Goal: Transaction & Acquisition: Download file/media

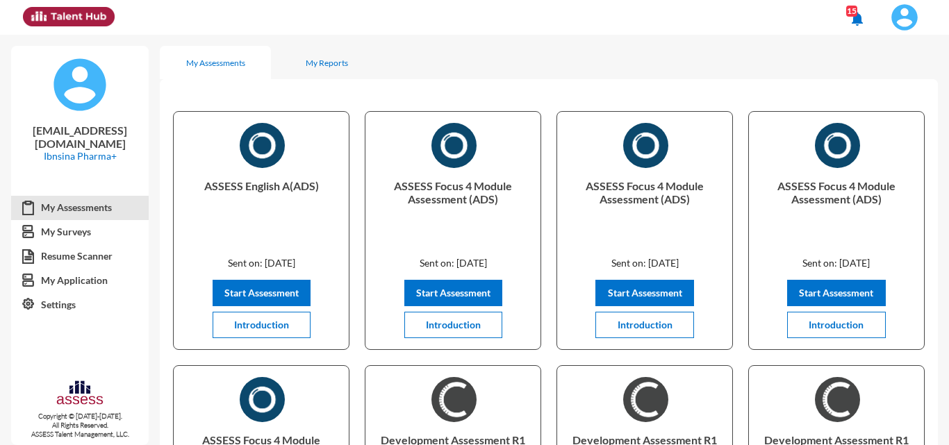
click at [914, 12] on img at bounding box center [904, 17] width 28 height 28
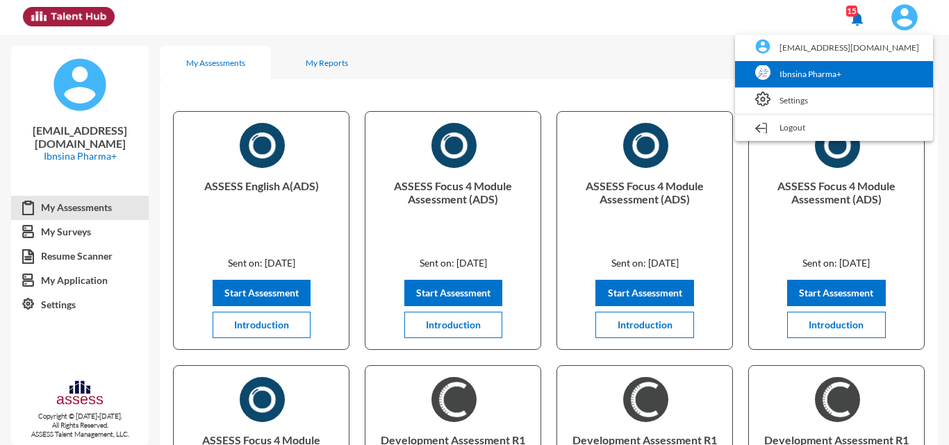
click at [863, 77] on link "Ibnsina Pharma+" at bounding box center [834, 74] width 184 height 26
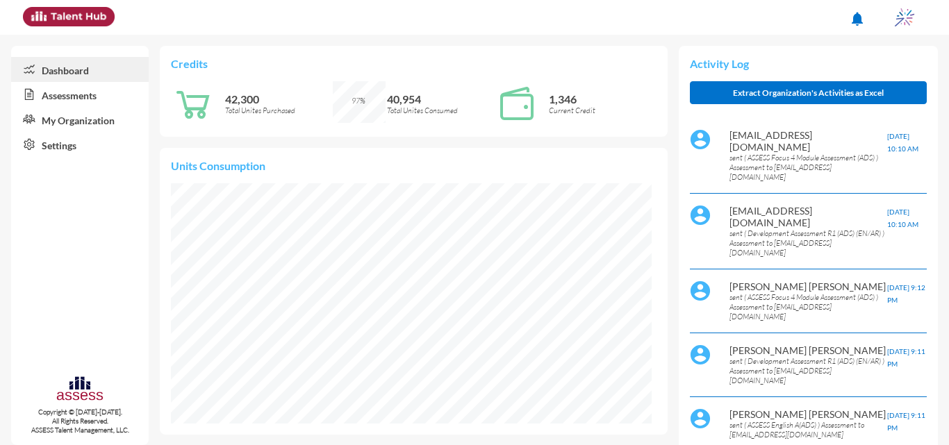
scroll to position [108, 229]
click at [62, 98] on link "Assessments" at bounding box center [80, 94] width 138 height 25
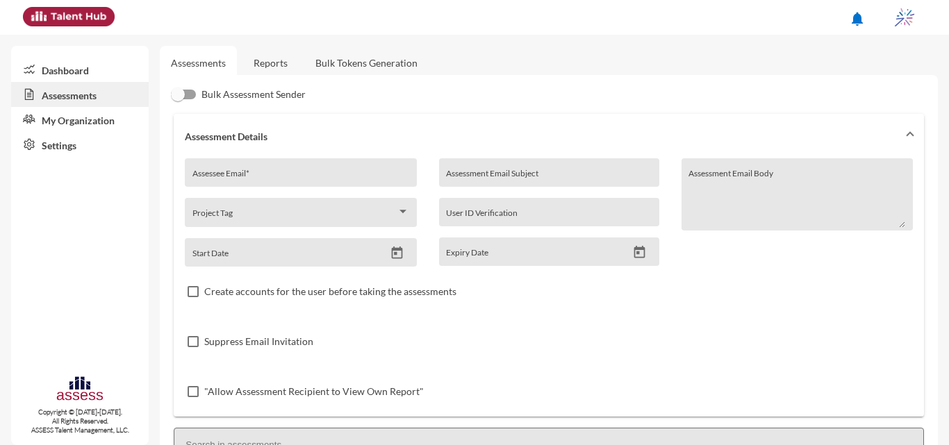
click at [277, 60] on link "Reports" at bounding box center [270, 63] width 56 height 34
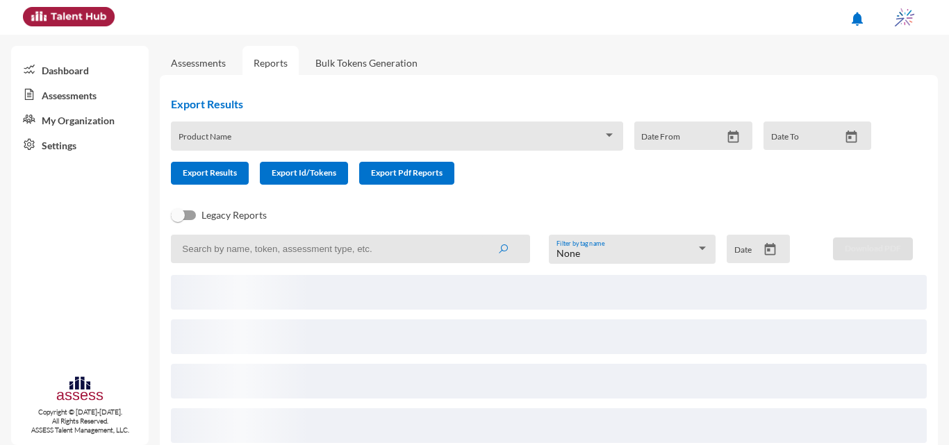
click at [651, 251] on div "None" at bounding box center [626, 253] width 140 height 11
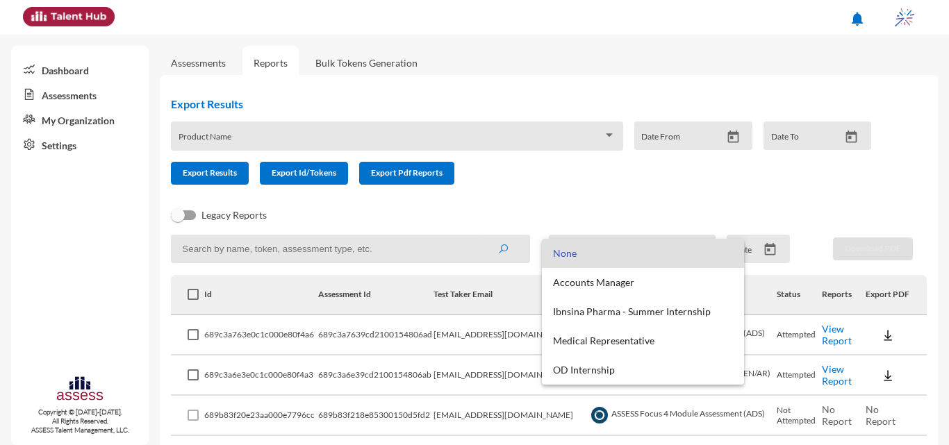
click at [644, 252] on span "None" at bounding box center [643, 253] width 180 height 29
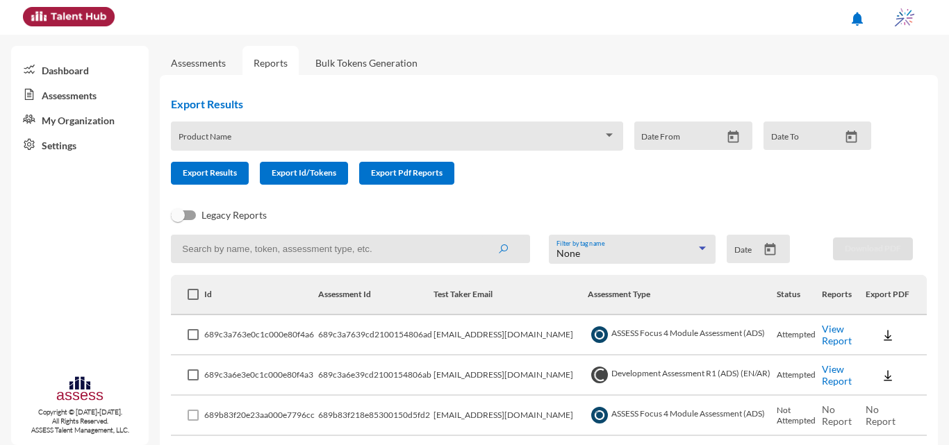
click at [769, 249] on icon "Open calendar" at bounding box center [770, 249] width 11 height 13
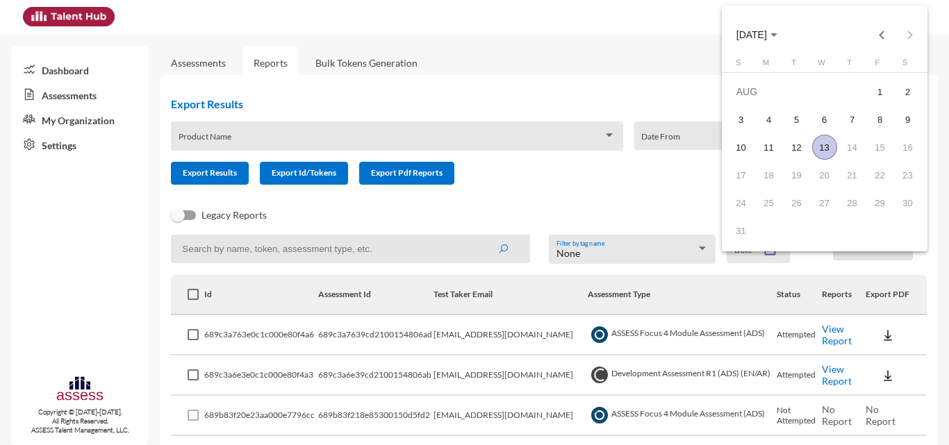
click at [766, 33] on span "[DATE]" at bounding box center [751, 35] width 31 height 11
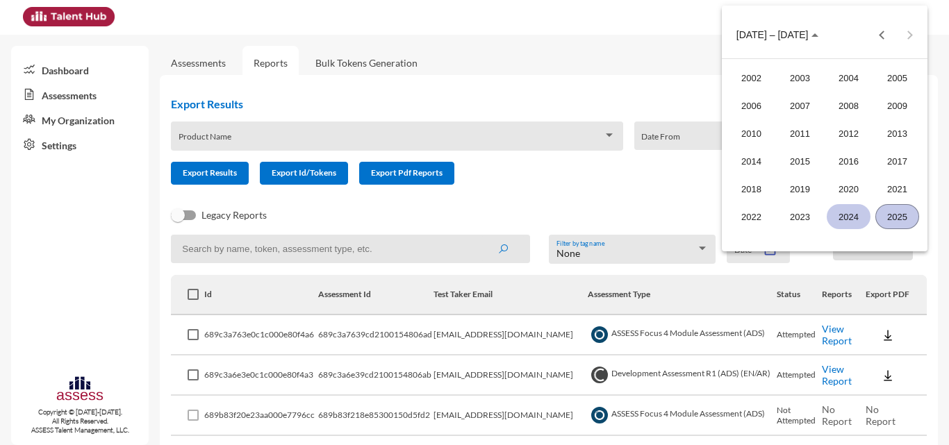
click at [861, 224] on div "2024" at bounding box center [849, 216] width 44 height 25
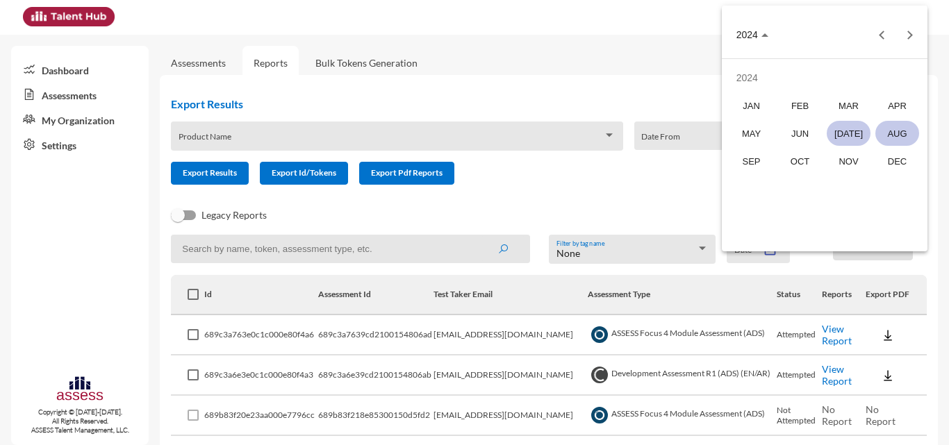
click at [861, 134] on div "[DATE]" at bounding box center [849, 133] width 44 height 25
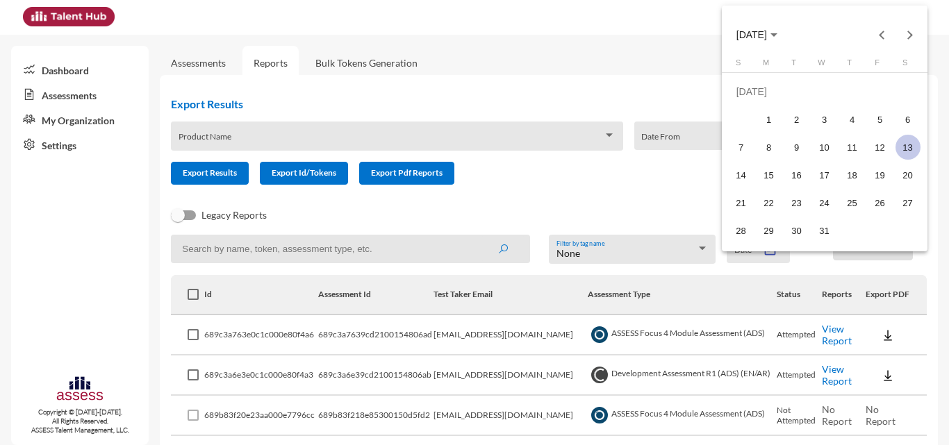
click at [777, 36] on div "Choose month and year" at bounding box center [773, 34] width 7 height 3
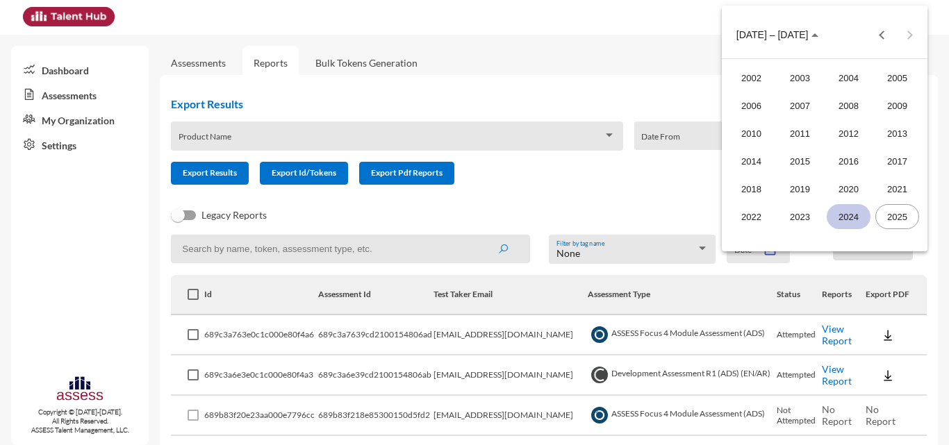
click at [840, 212] on div "2024" at bounding box center [849, 216] width 44 height 25
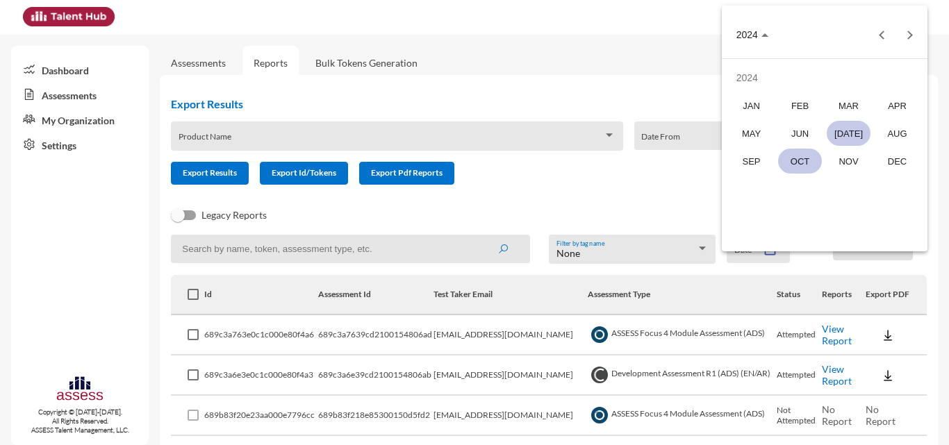
click at [802, 157] on div "OCT" at bounding box center [800, 161] width 44 height 25
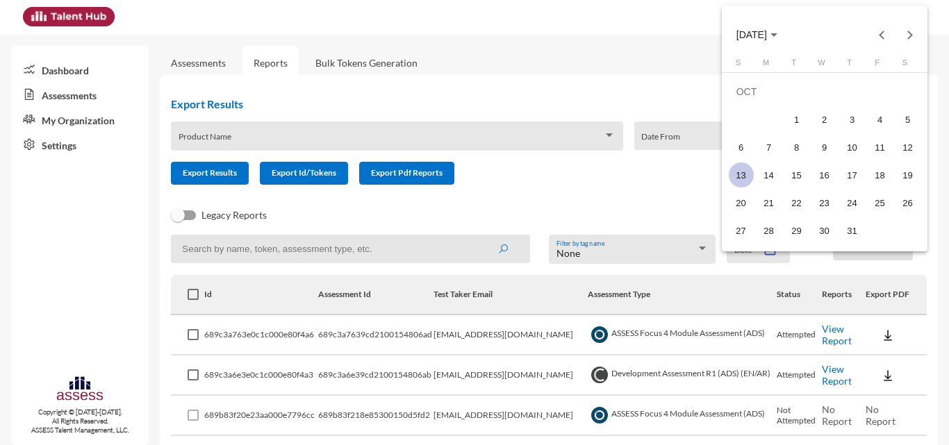
click at [652, 190] on div at bounding box center [474, 222] width 949 height 445
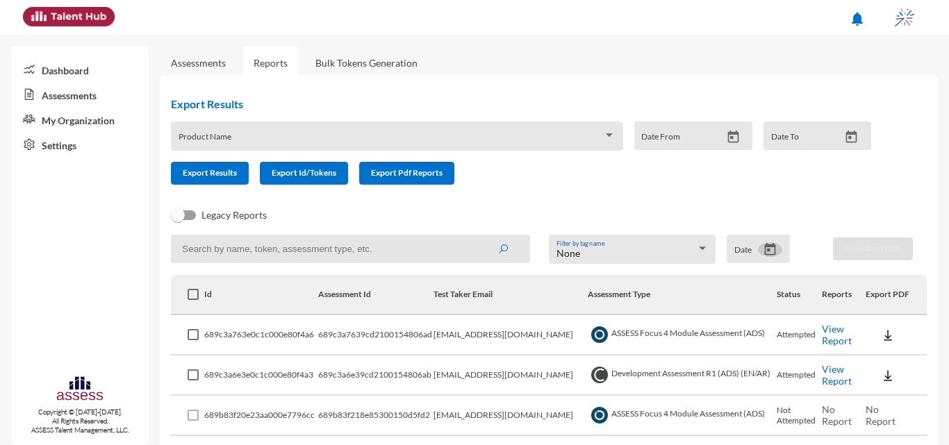
click at [766, 254] on icon "Open calendar" at bounding box center [770, 249] width 11 height 13
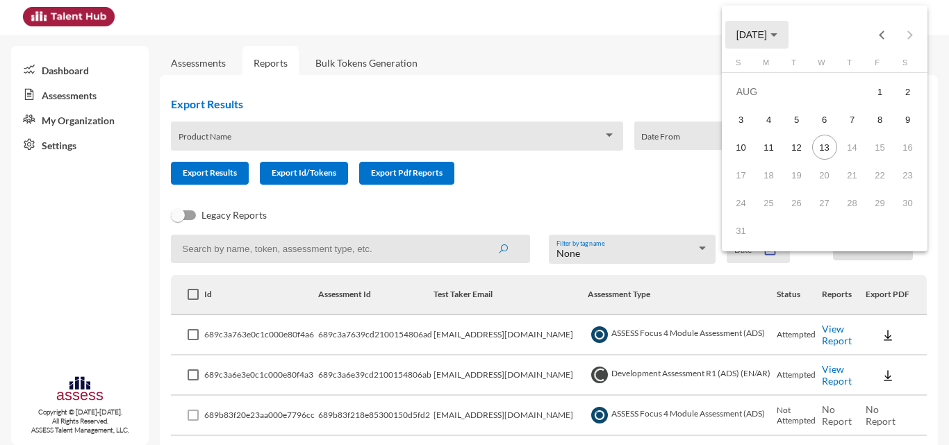
click at [788, 40] on button "[DATE]" at bounding box center [756, 35] width 63 height 28
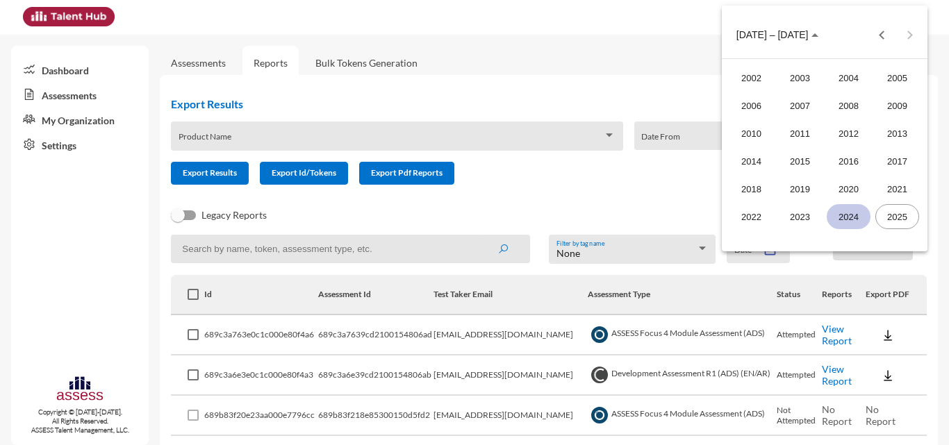
click at [841, 215] on div "2024" at bounding box center [849, 216] width 44 height 25
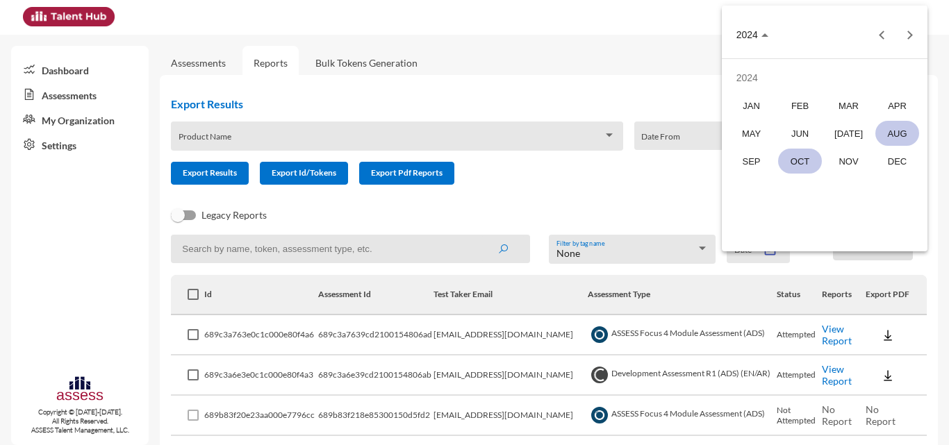
click at [808, 158] on div "OCT" at bounding box center [800, 161] width 44 height 25
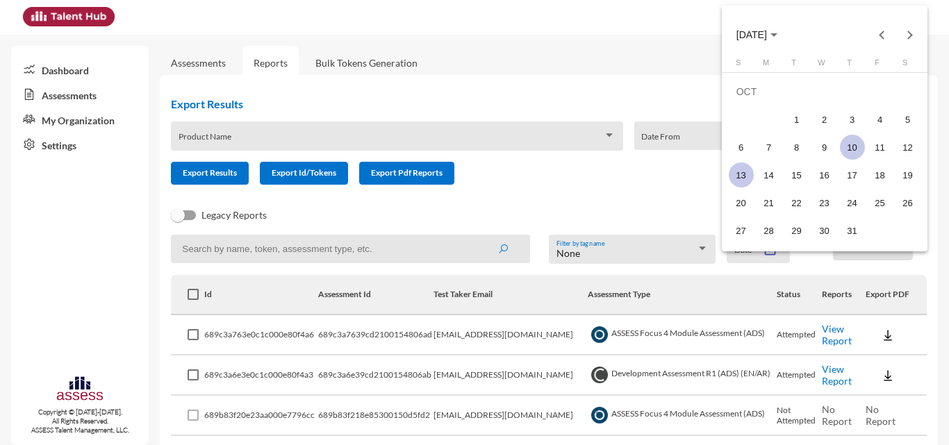
click at [854, 153] on div "10" at bounding box center [852, 147] width 25 height 25
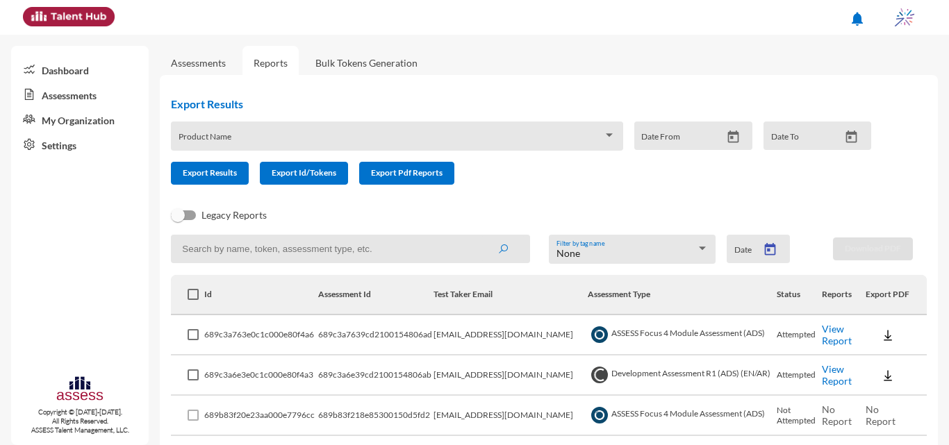
type input "[DATE]"
click at [429, 247] on input at bounding box center [350, 249] width 359 height 28
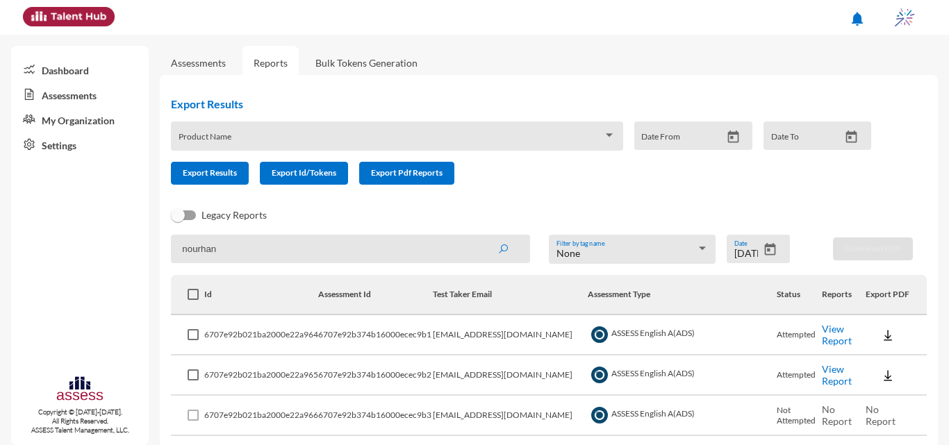
type input "nourhan"
click at [481, 236] on button "submit" at bounding box center [503, 248] width 44 height 25
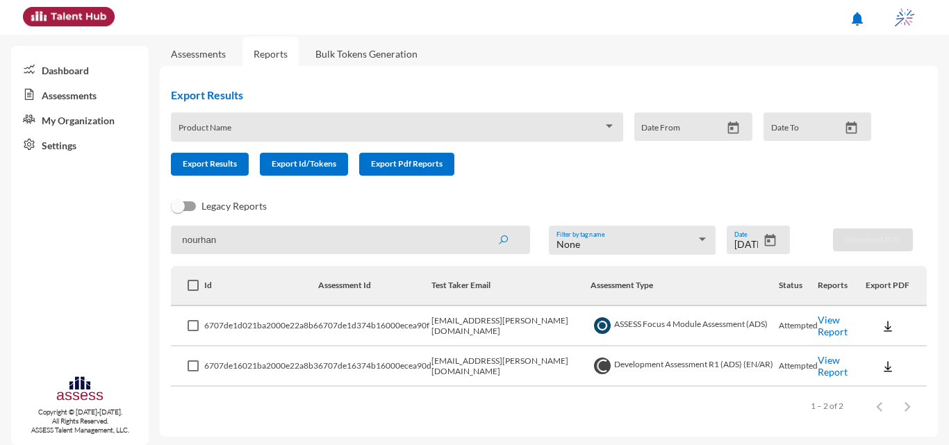
scroll to position [12, 0]
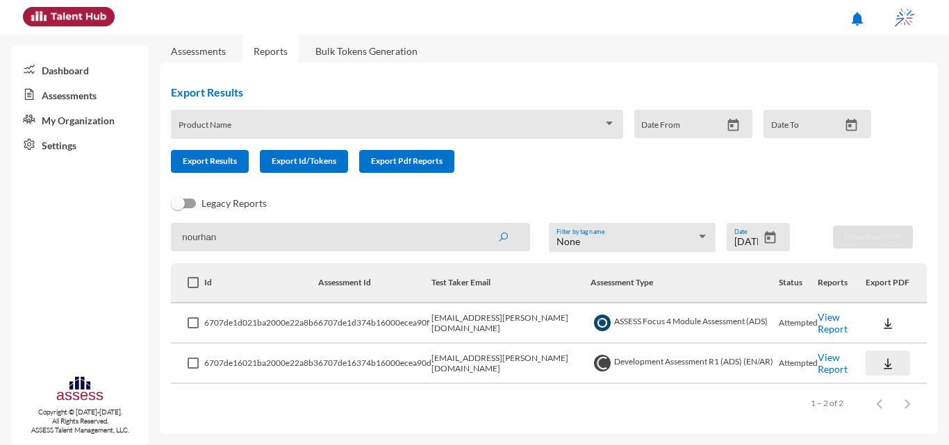
click at [871, 362] on button at bounding box center [887, 363] width 44 height 25
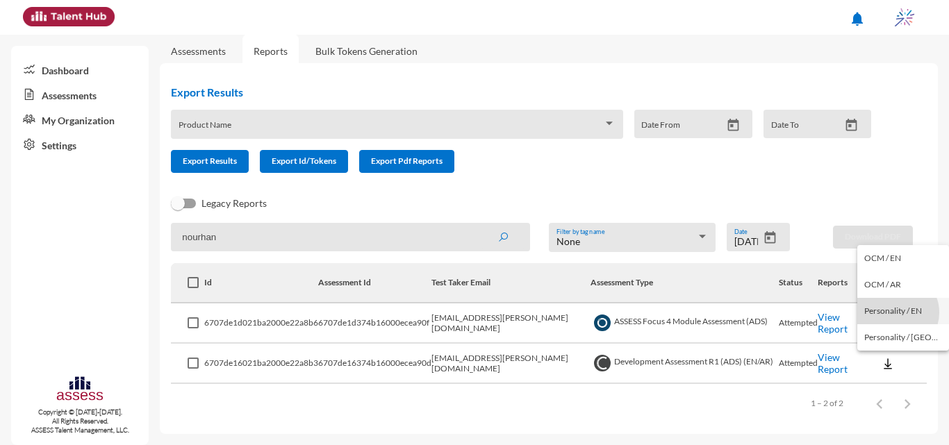
click at [897, 313] on button "Personality / EN" at bounding box center [903, 311] width 92 height 26
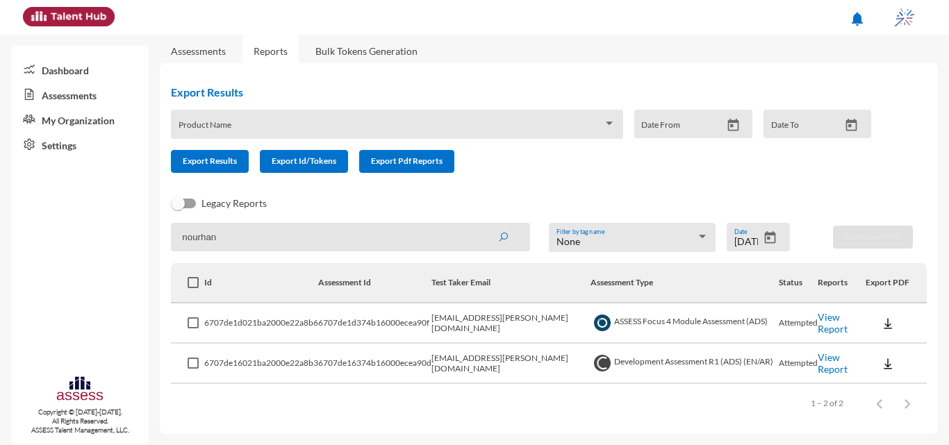
click at [881, 360] on img at bounding box center [888, 364] width 14 height 14
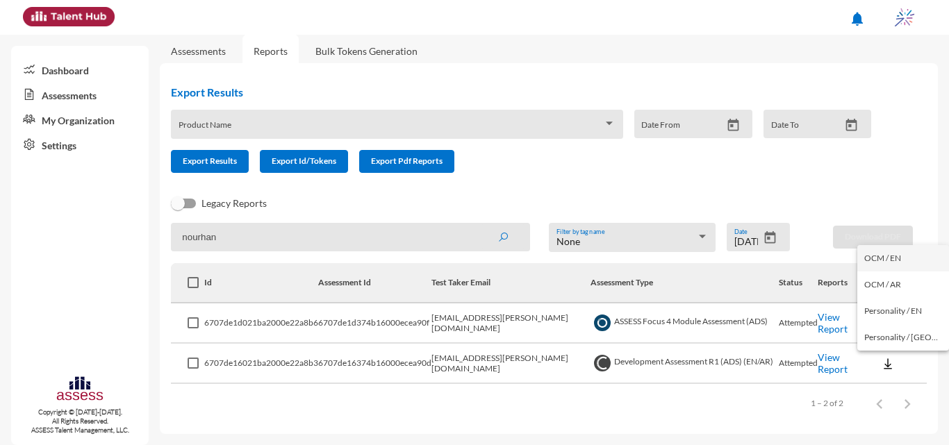
click at [891, 254] on button "OCM / EN" at bounding box center [903, 258] width 92 height 26
